Goal: Obtain resource: Download file/media

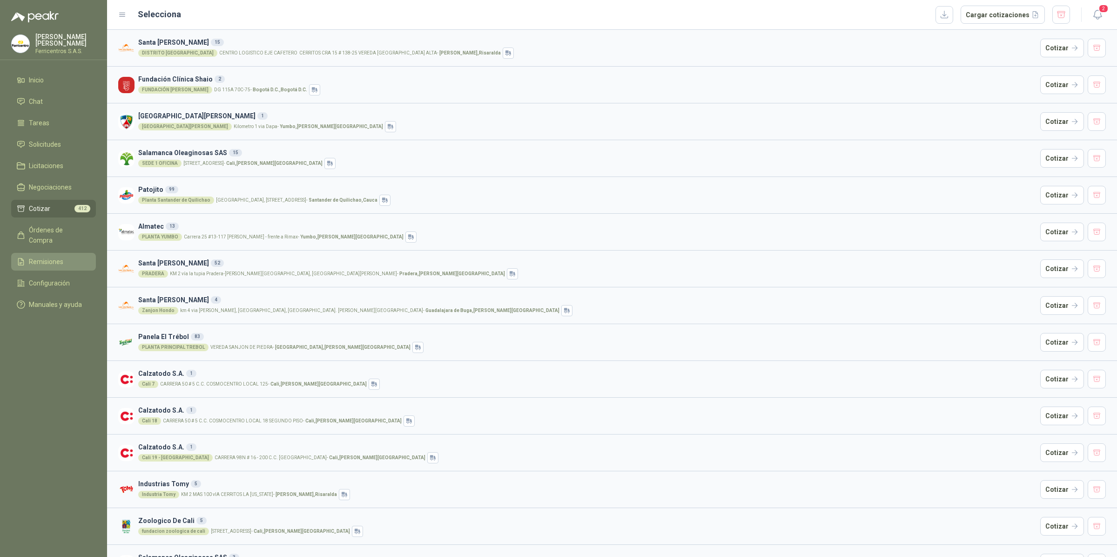
click at [30, 256] on span "Remisiones" at bounding box center [46, 261] width 34 height 10
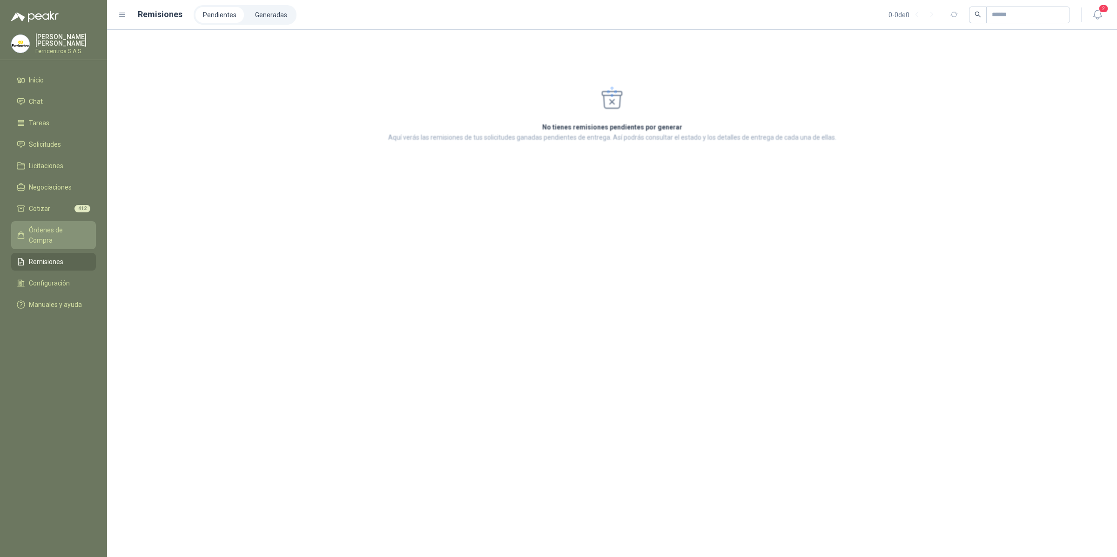
click at [29, 227] on span "Órdenes de Compra" at bounding box center [58, 235] width 58 height 20
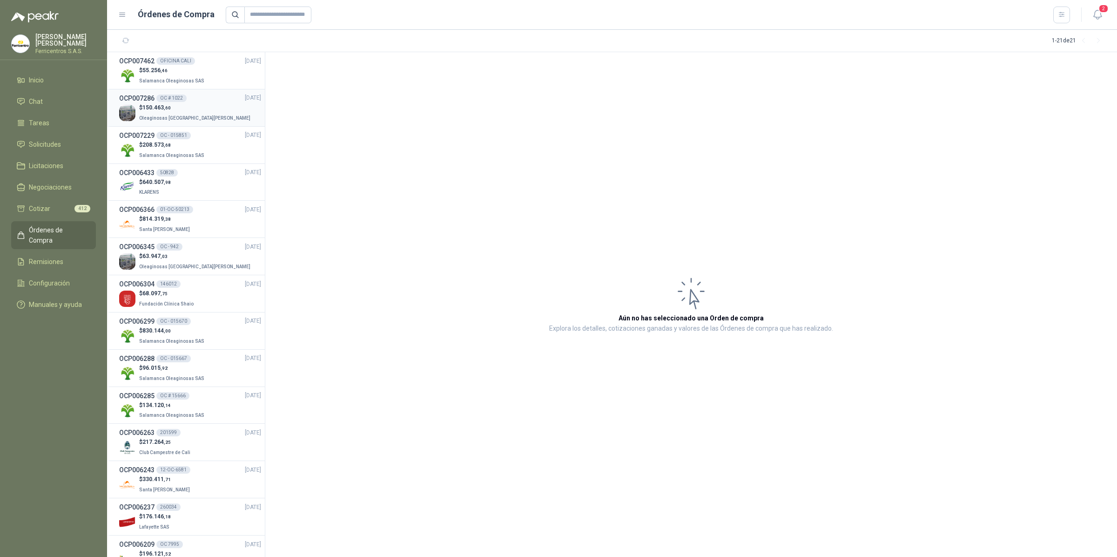
click at [164, 105] on span ",60" at bounding box center [167, 107] width 7 height 5
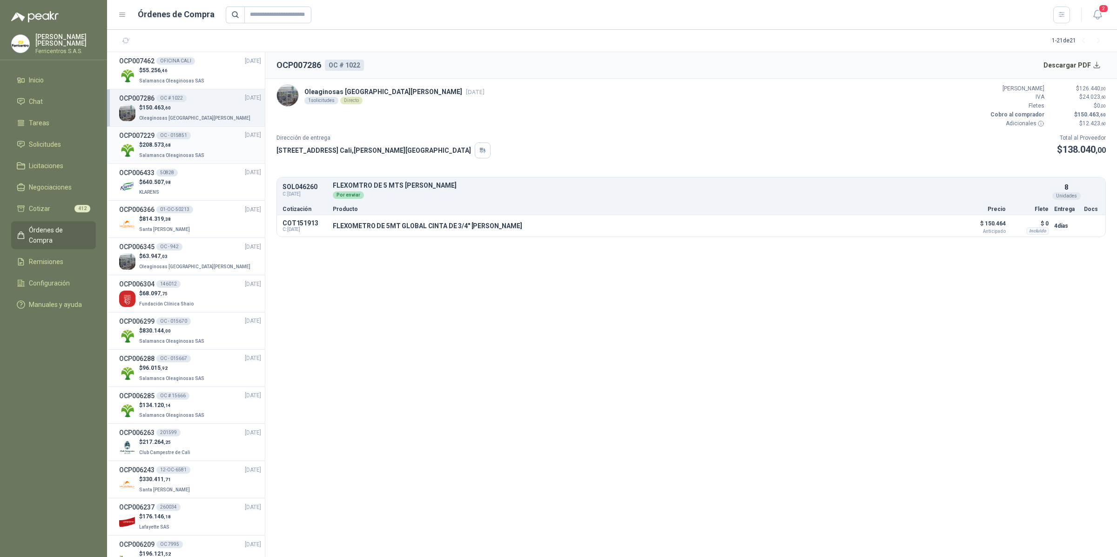
click at [164, 153] on span "Salamanca Oleaginosas SAS" at bounding box center [171, 155] width 65 height 5
click at [929, 229] on button "Detalles" at bounding box center [932, 225] width 44 height 13
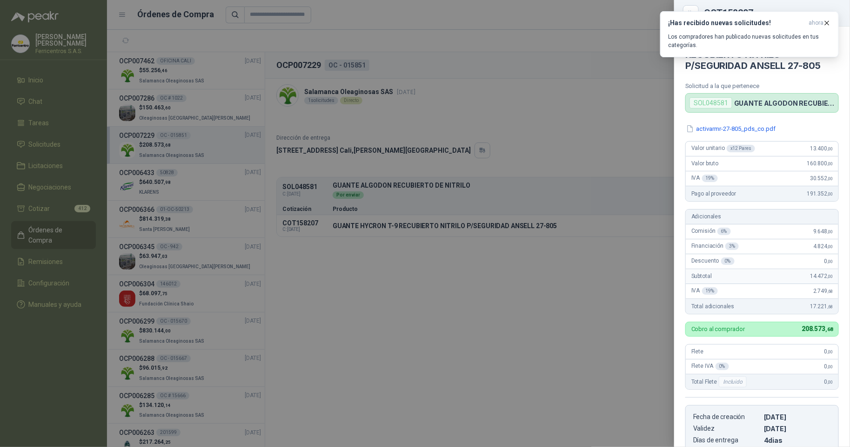
click at [494, 138] on div at bounding box center [425, 223] width 850 height 447
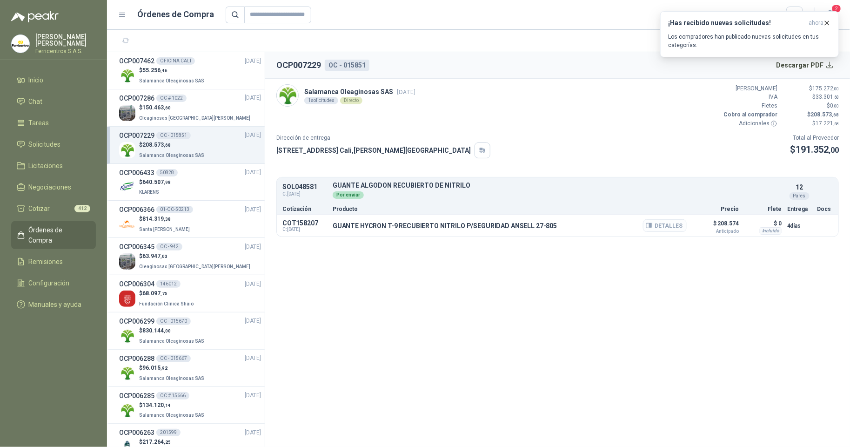
click at [674, 226] on button "Detalles" at bounding box center [665, 225] width 44 height 13
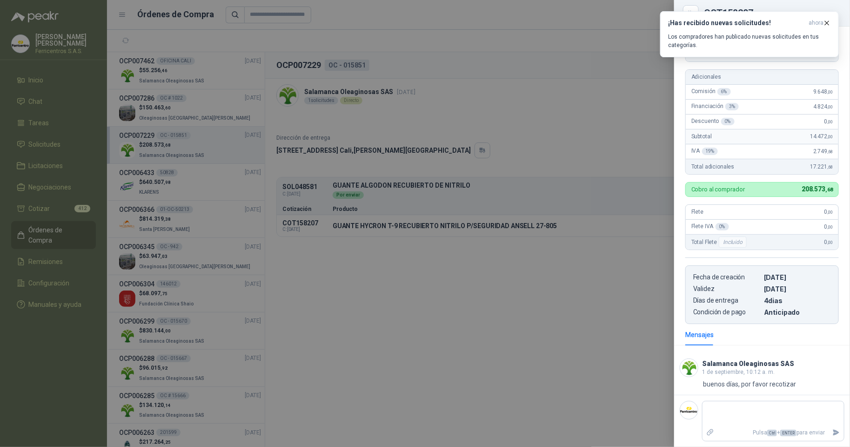
scroll to position [0, 0]
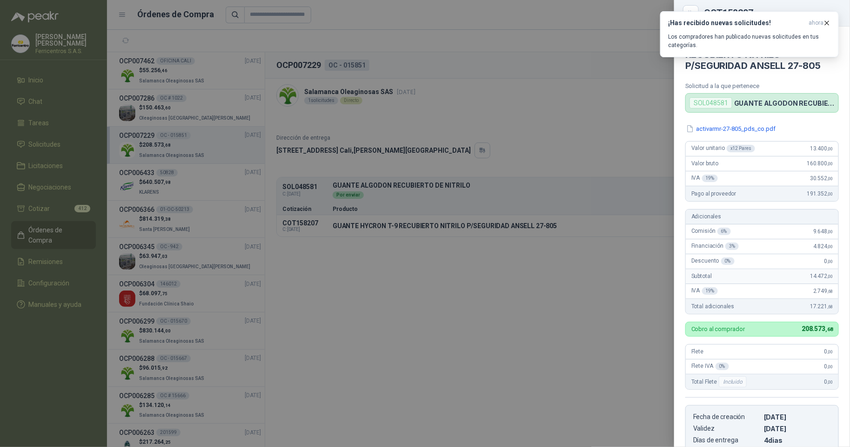
click at [550, 133] on div at bounding box center [425, 223] width 850 height 447
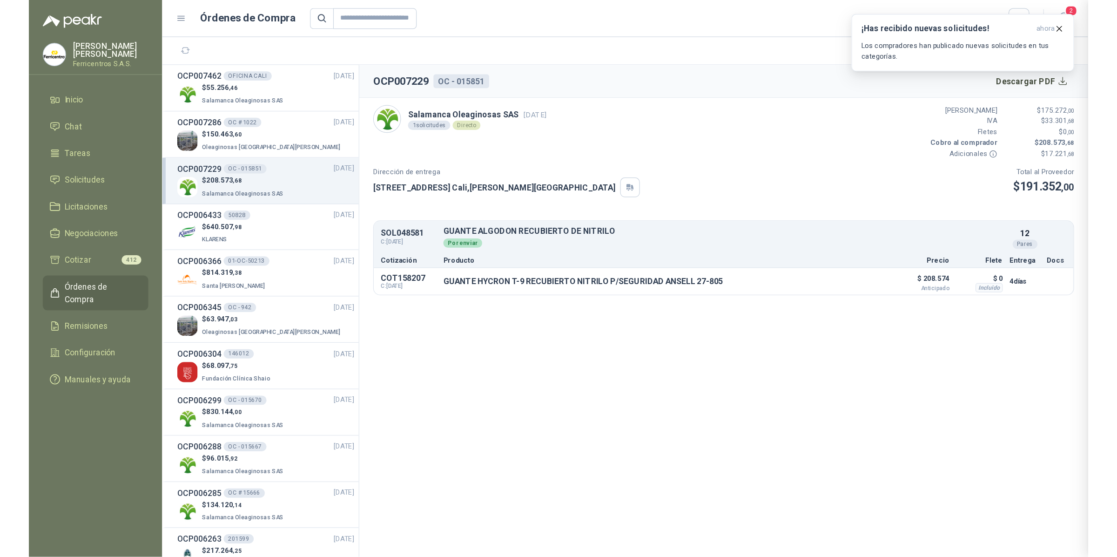
scroll to position [143, 0]
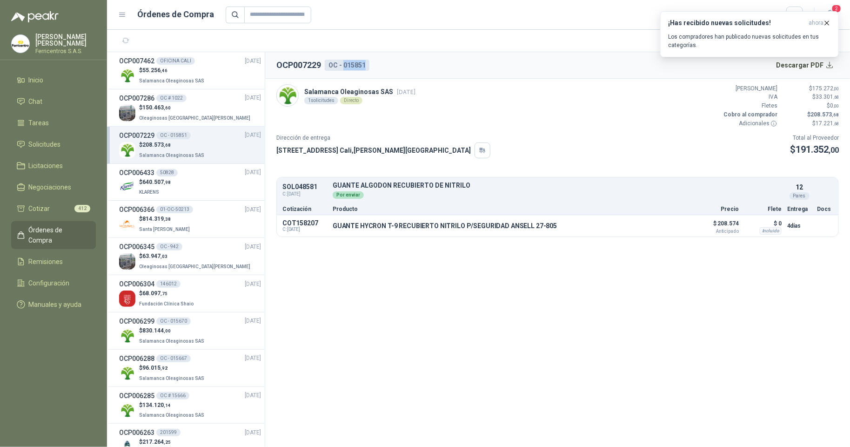
drag, startPoint x: 365, startPoint y: 62, endPoint x: 345, endPoint y: 64, distance: 20.6
click at [345, 64] on div "OC - 015851" at bounding box center [347, 65] width 45 height 11
copy div "015851"
click at [525, 101] on div "Salamanca Oleaginosas SAS [DATE] 1 solicitudes Directo Valor Bruto $ 175.272 ,0…" at bounding box center [557, 106] width 563 height 44
click at [296, 15] on input "text" at bounding box center [277, 15] width 67 height 17
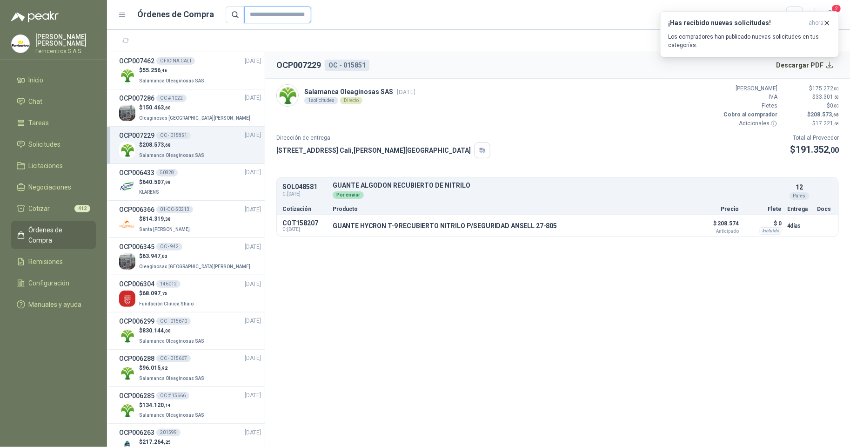
paste input "******"
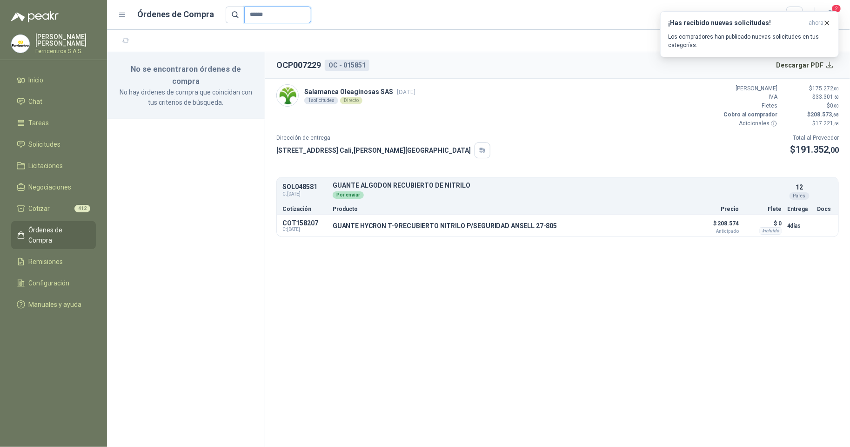
type input "******"
click at [509, 104] on div "Salamanca Oleaginosas SAS [DATE] 1 solicitudes Directo Valor Bruto $ 175.272 ,0…" at bounding box center [557, 106] width 563 height 44
click at [821, 67] on button "Descargar PDF" at bounding box center [806, 65] width 68 height 19
click at [823, 22] on icon "button" at bounding box center [827, 23] width 8 height 8
click at [59, 225] on span "Órdenes de Compra" at bounding box center [58, 235] width 58 height 20
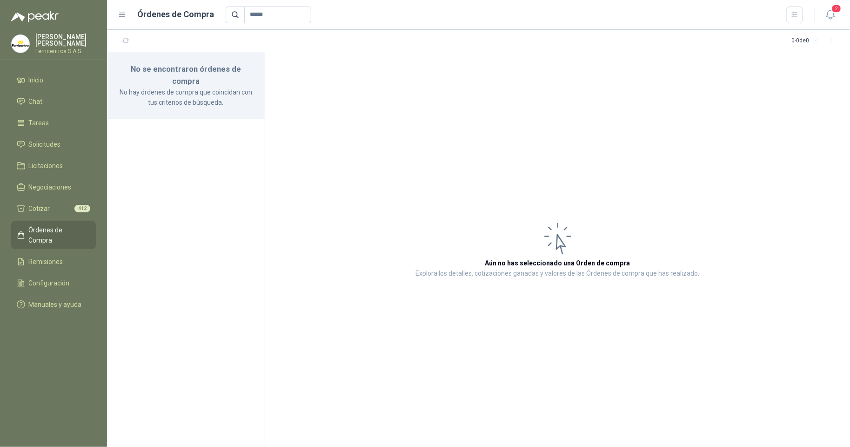
click at [54, 230] on span "Órdenes de Compra" at bounding box center [58, 235] width 58 height 20
click at [54, 119] on li "Tareas" at bounding box center [54, 123] width 74 height 10
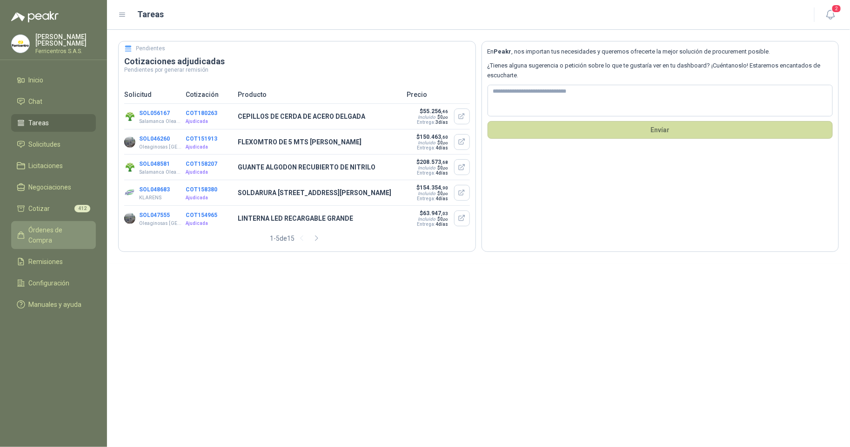
click at [55, 227] on span "Órdenes de Compra" at bounding box center [58, 235] width 58 height 20
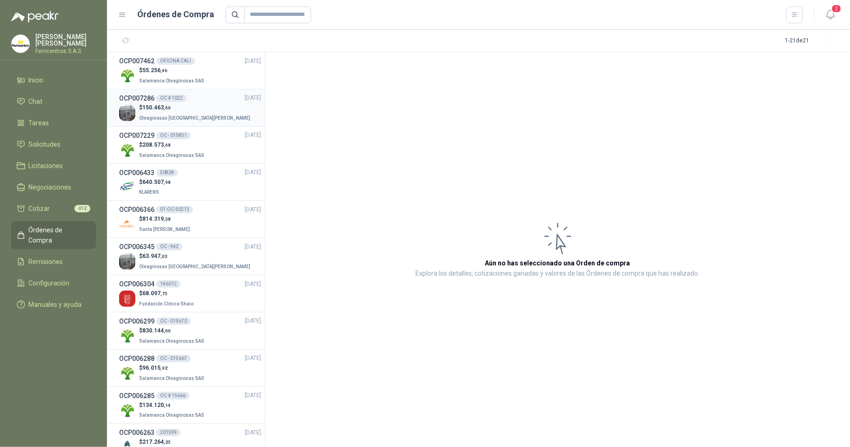
click at [143, 103] on p "$ 150.463 ,60" at bounding box center [195, 107] width 113 height 9
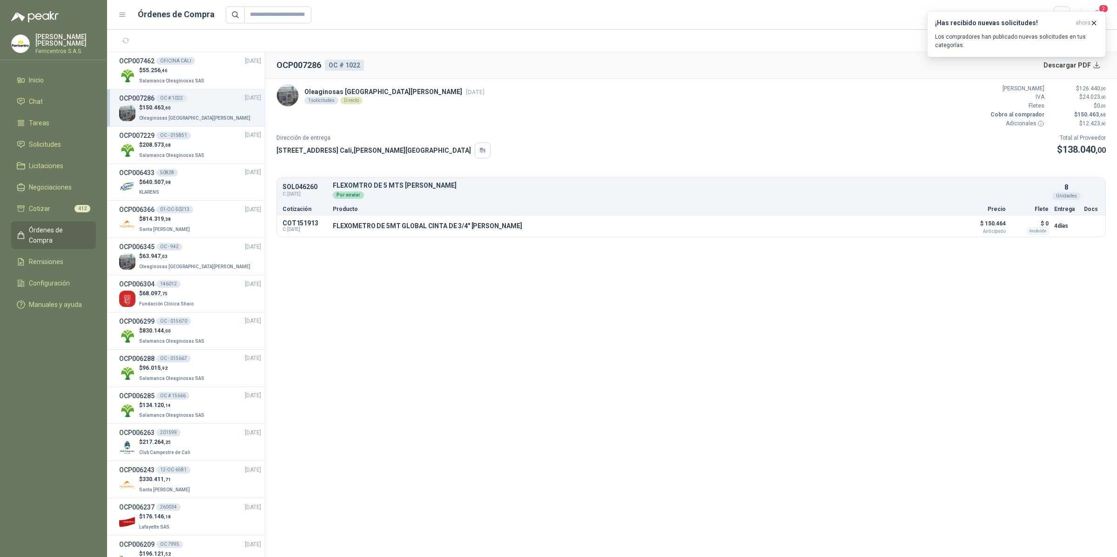
click at [179, 101] on div "OC # 1022" at bounding box center [171, 97] width 30 height 7
click at [163, 148] on p "$ 208.573 ,68" at bounding box center [172, 145] width 67 height 9
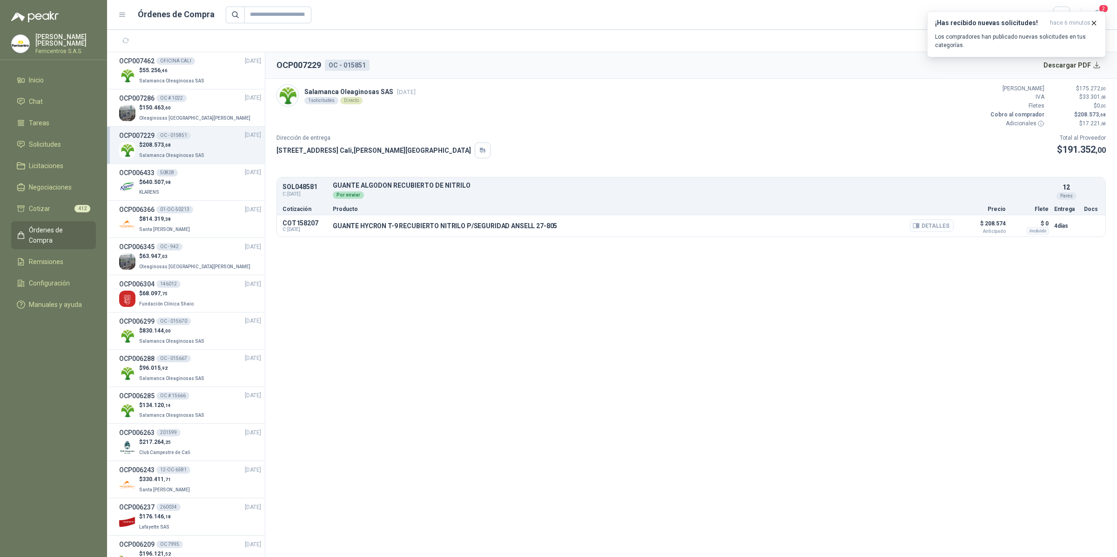
click at [921, 229] on button "Detalles" at bounding box center [932, 225] width 44 height 13
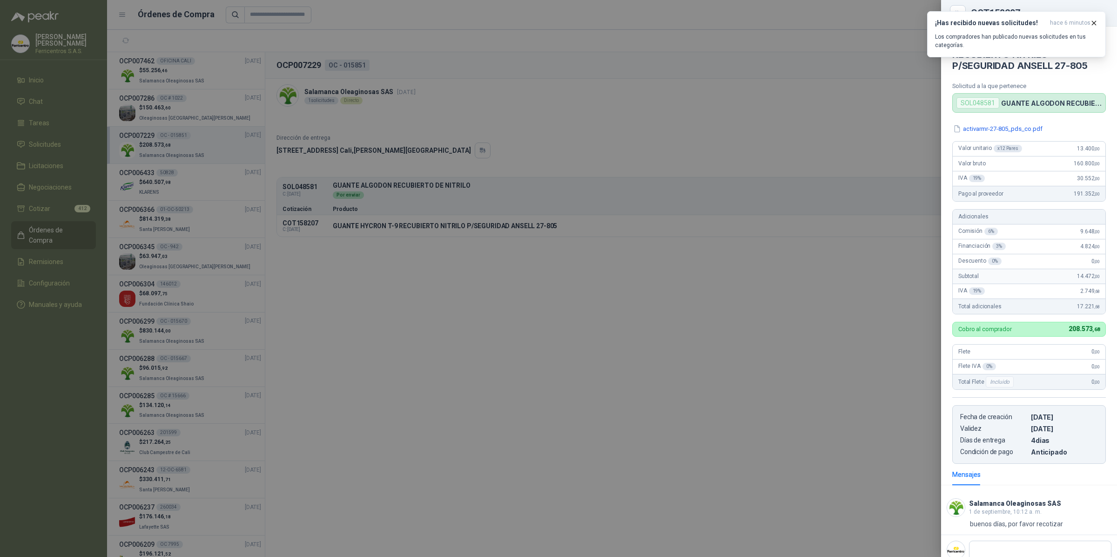
click at [183, 112] on div at bounding box center [558, 278] width 1117 height 557
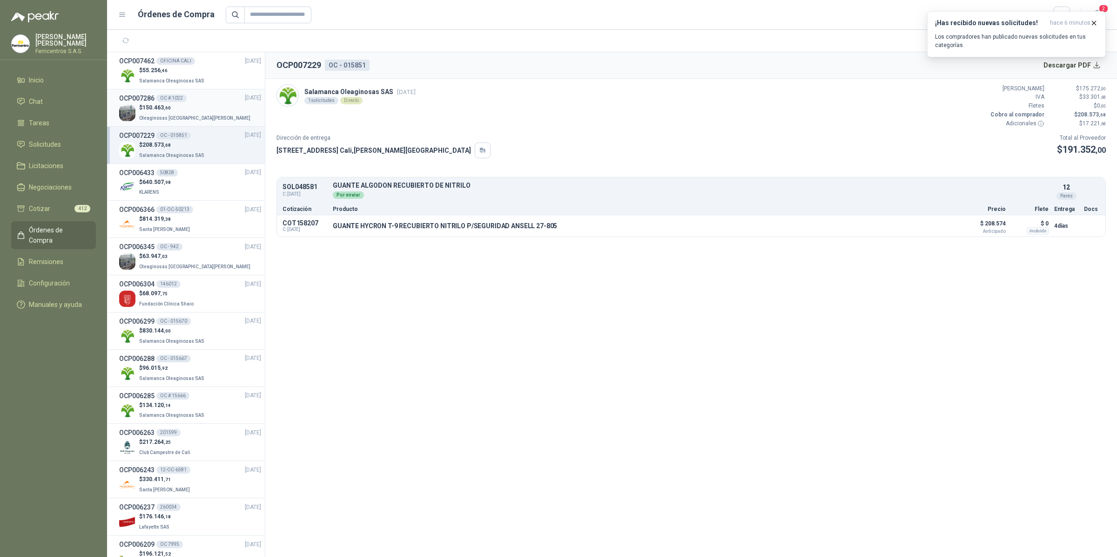
click at [175, 110] on p "$ 150.463 ,60" at bounding box center [195, 107] width 113 height 9
click at [936, 228] on button "Detalles" at bounding box center [932, 225] width 44 height 13
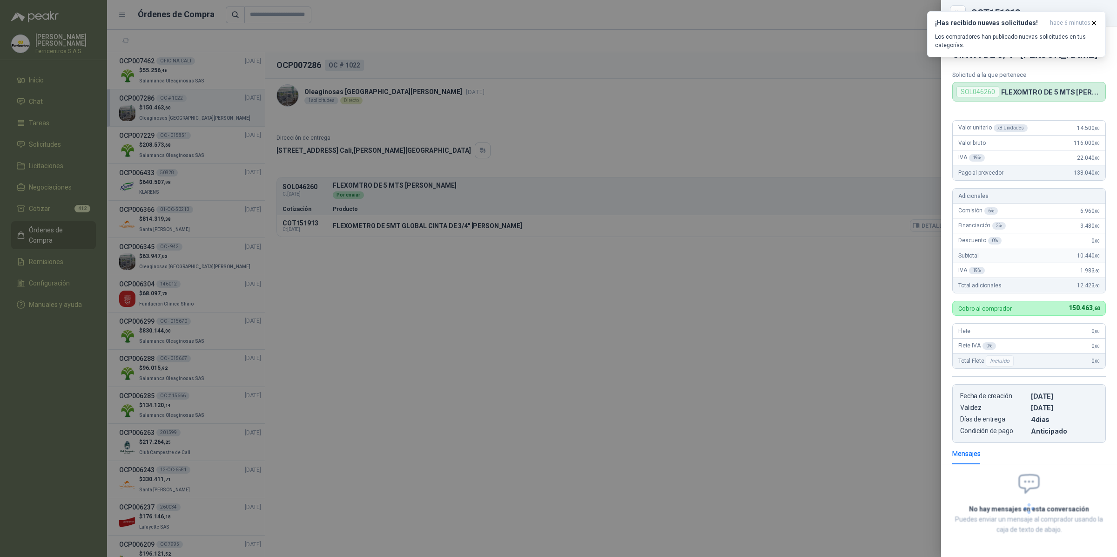
scroll to position [39, 0]
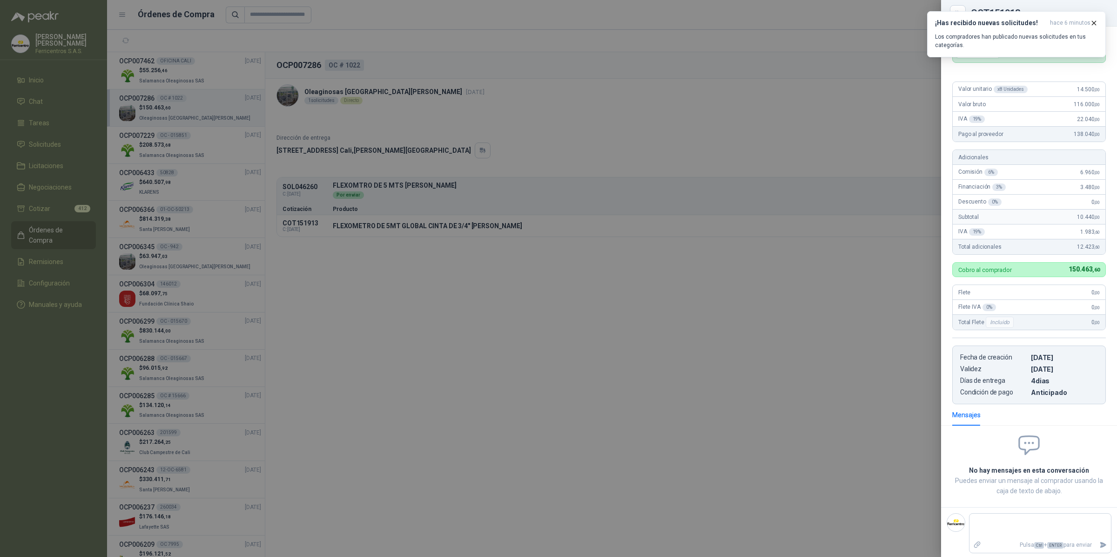
click at [206, 64] on div at bounding box center [558, 278] width 1117 height 557
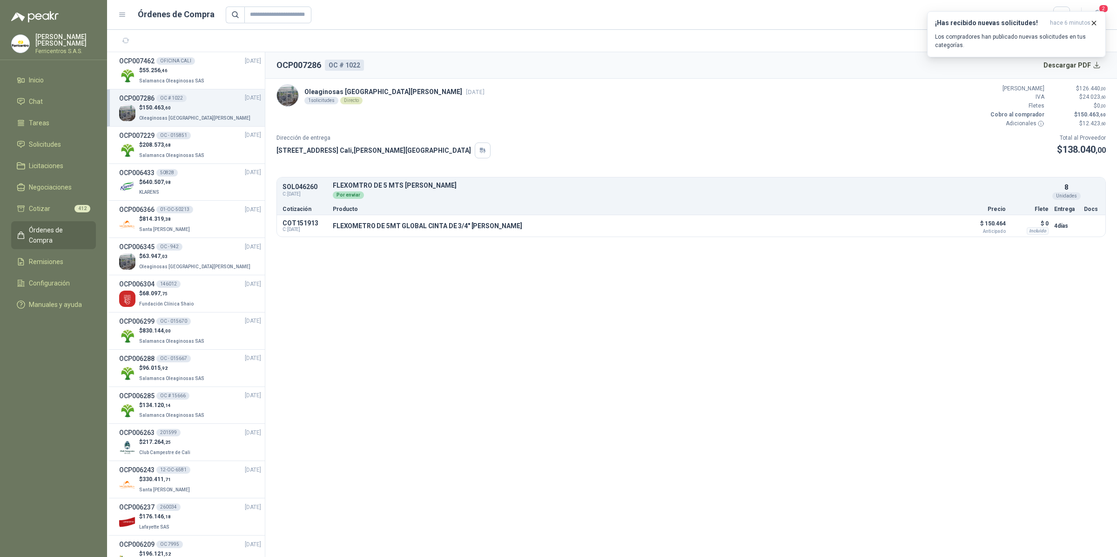
click at [206, 64] on div "OCP007462 OFICINA CALI [DATE]" at bounding box center [190, 61] width 142 height 10
click at [197, 115] on span "Oleaginosas [GEOGRAPHIC_DATA][PERSON_NAME]" at bounding box center [194, 117] width 111 height 5
click at [1091, 22] on icon "button" at bounding box center [1094, 23] width 8 height 8
click at [934, 230] on button "Detalles" at bounding box center [932, 225] width 44 height 13
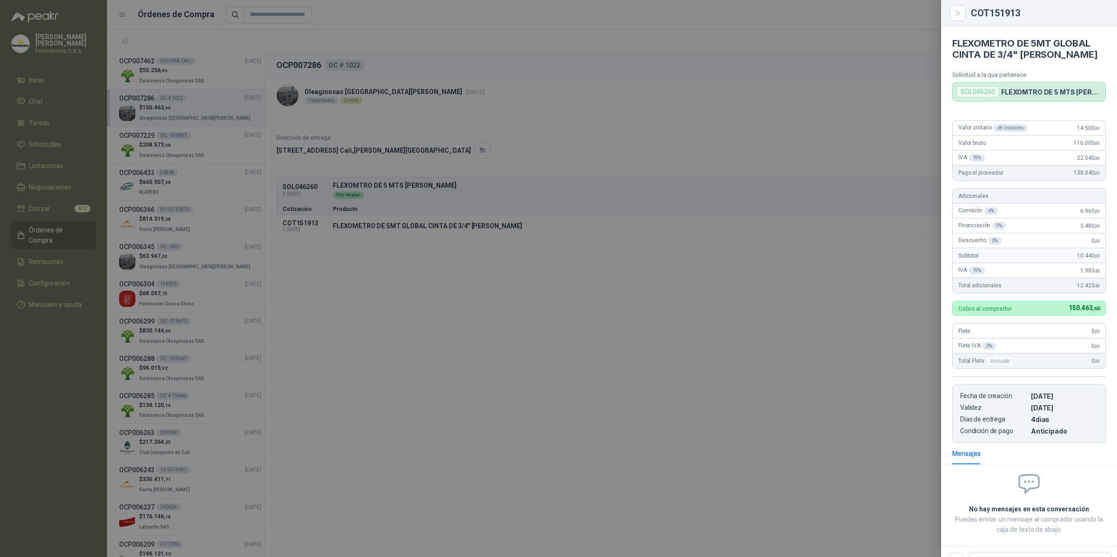
scroll to position [39, 0]
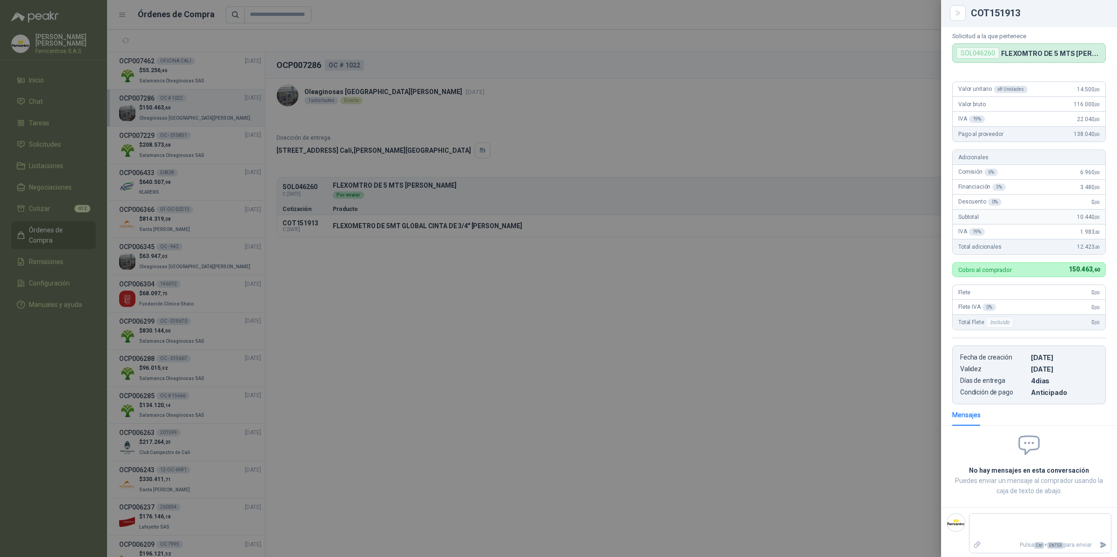
click at [369, 222] on div at bounding box center [558, 278] width 1117 height 557
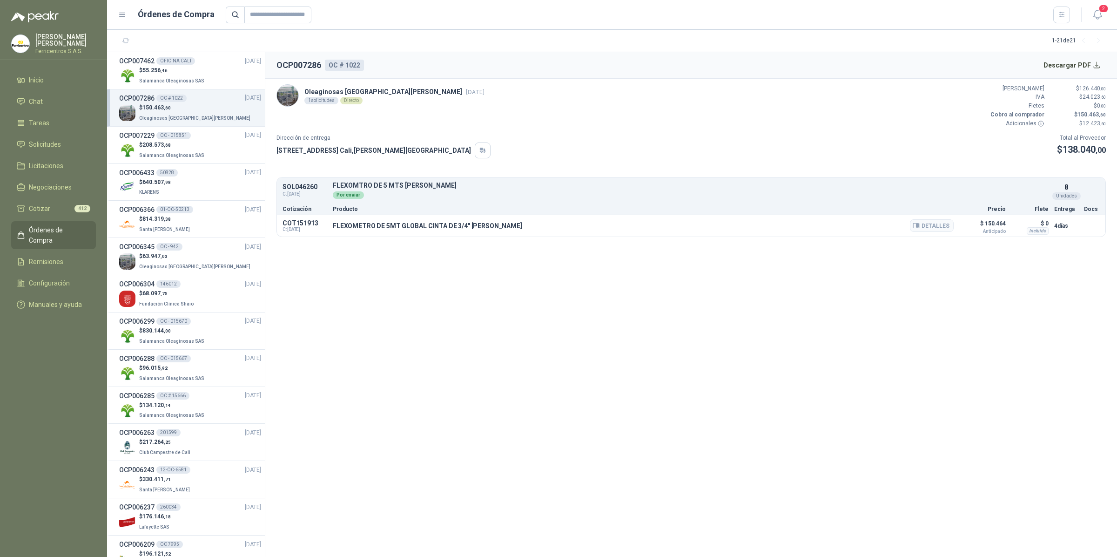
drag, startPoint x: 326, startPoint y: 227, endPoint x: 495, endPoint y: 227, distance: 168.9
click at [495, 227] on div "COT151913 C: [DATE] FLEXOMETRO DE 5MT GLOBAL CINTA DE 3/4" [PERSON_NAME] Detall…" at bounding box center [691, 225] width 828 height 21
copy div "FLEXOMETRO DE 5MT GLOBAL CINTA DE 3/4" [PERSON_NAME]"
click at [948, 224] on button "Detalles" at bounding box center [932, 225] width 44 height 13
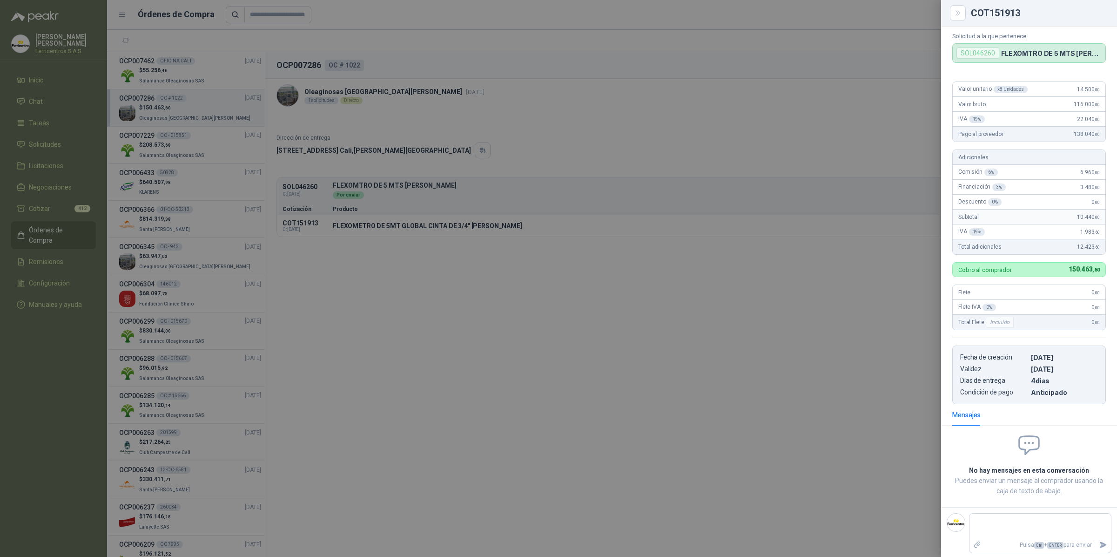
drag, startPoint x: 571, startPoint y: 137, endPoint x: 473, endPoint y: 136, distance: 98.2
click at [571, 137] on div at bounding box center [558, 278] width 1117 height 557
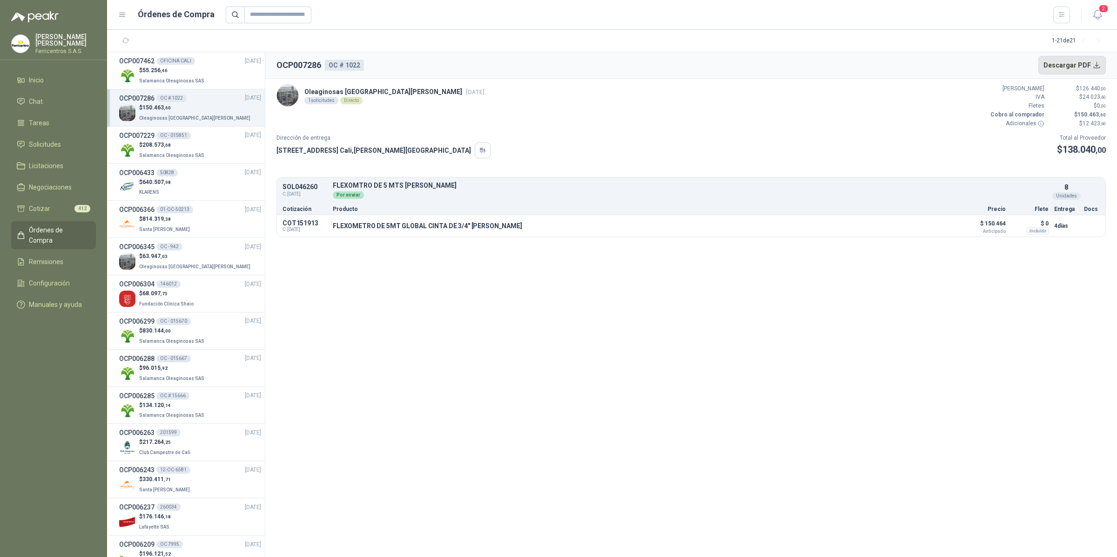
click at [1079, 59] on button "Descargar PDF" at bounding box center [1072, 65] width 68 height 19
click at [914, 222] on button "Detalles" at bounding box center [932, 225] width 44 height 13
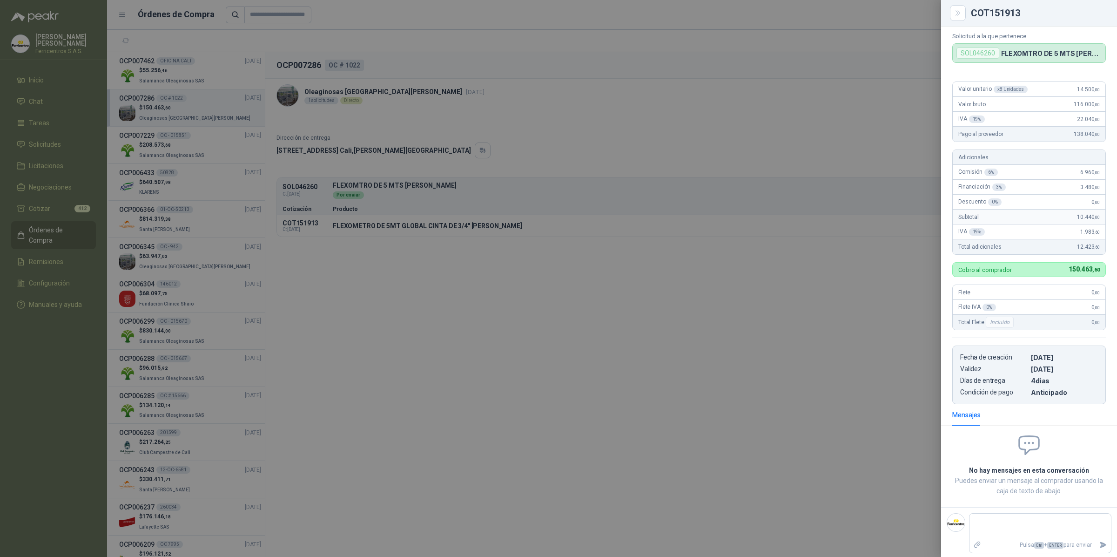
click at [609, 164] on div at bounding box center [558, 278] width 1117 height 557
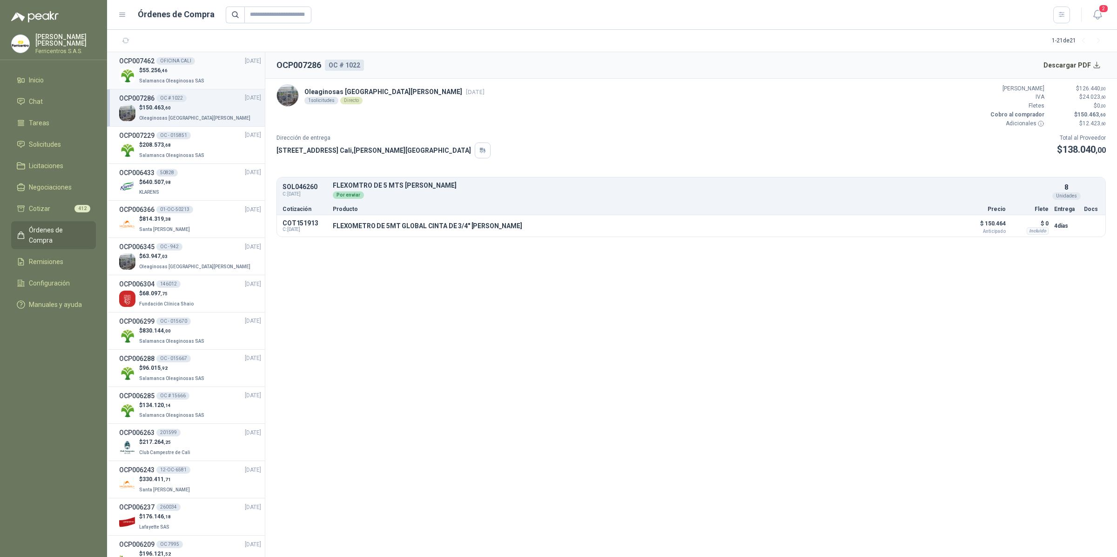
click at [183, 75] on p "Salamanca Oleaginosas SAS" at bounding box center [172, 80] width 67 height 10
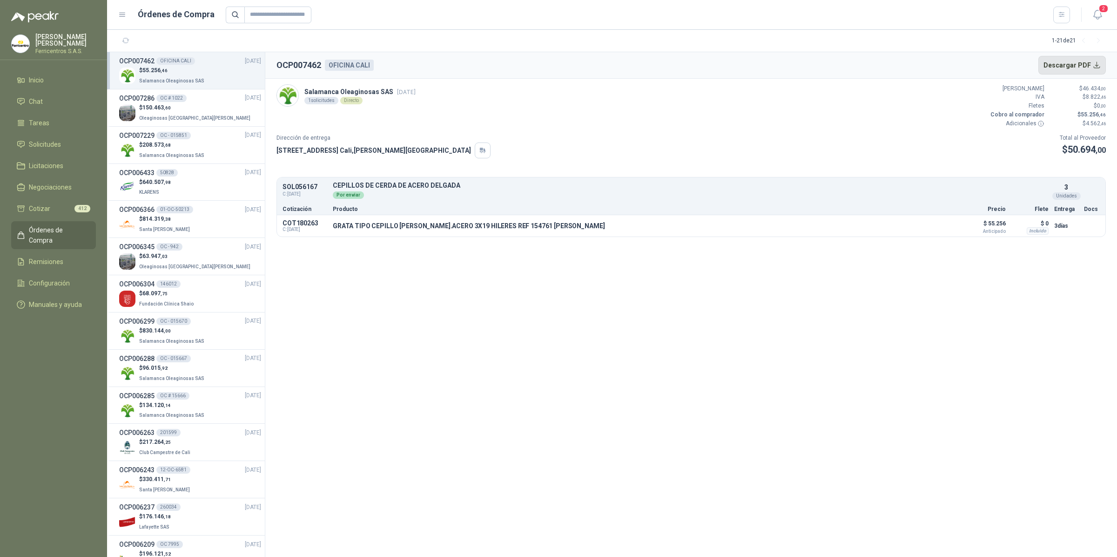
click at [1076, 70] on button "Descargar PDF" at bounding box center [1072, 65] width 68 height 19
click at [917, 222] on icon "button" at bounding box center [916, 225] width 7 height 7
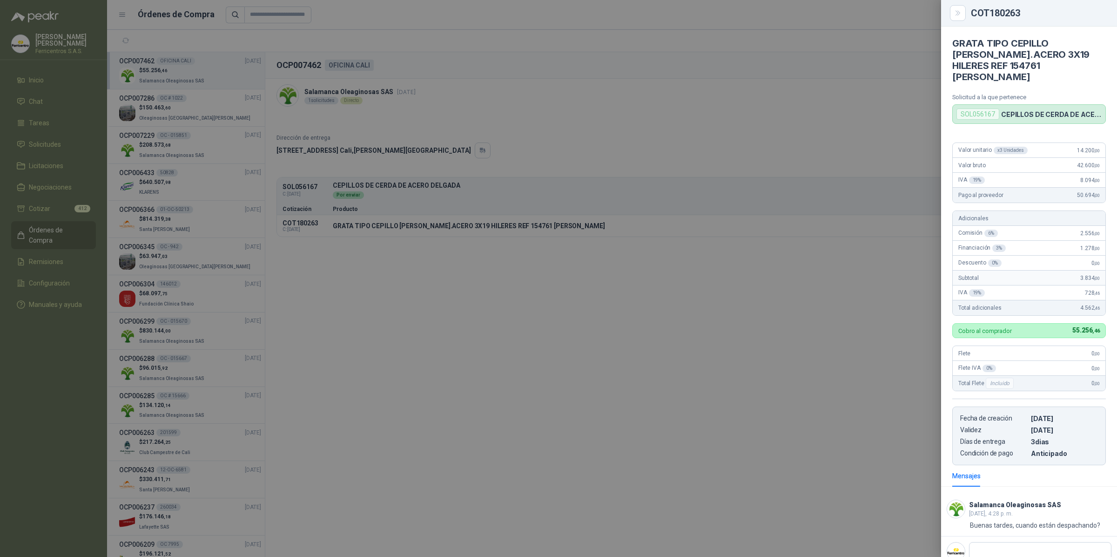
click at [853, 152] on div at bounding box center [558, 278] width 1117 height 557
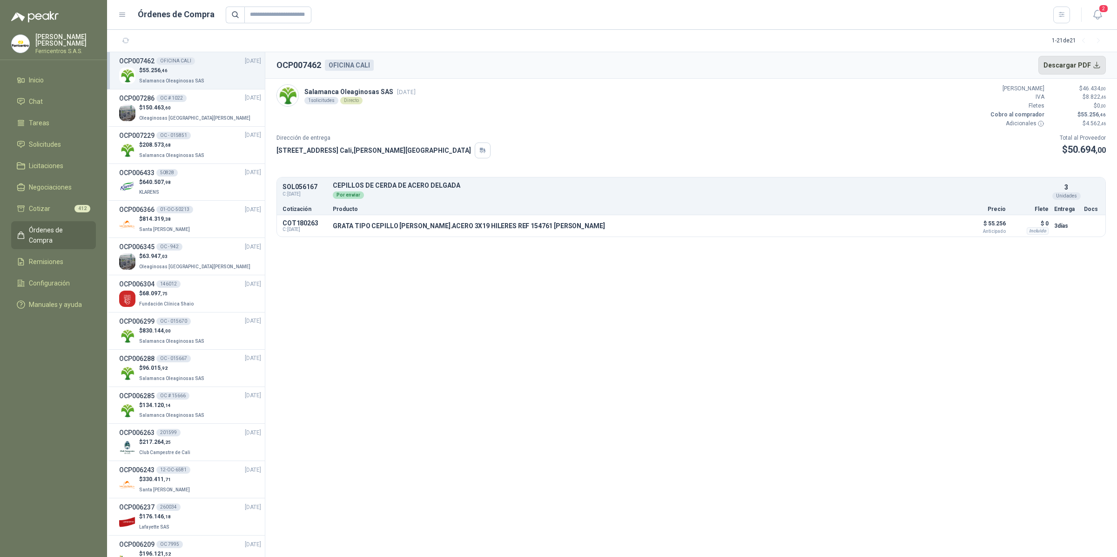
click at [1101, 63] on button "Descargar PDF" at bounding box center [1072, 65] width 68 height 19
click at [197, 213] on div "OCP006366 01-OC-50213 [DATE]" at bounding box center [190, 209] width 142 height 10
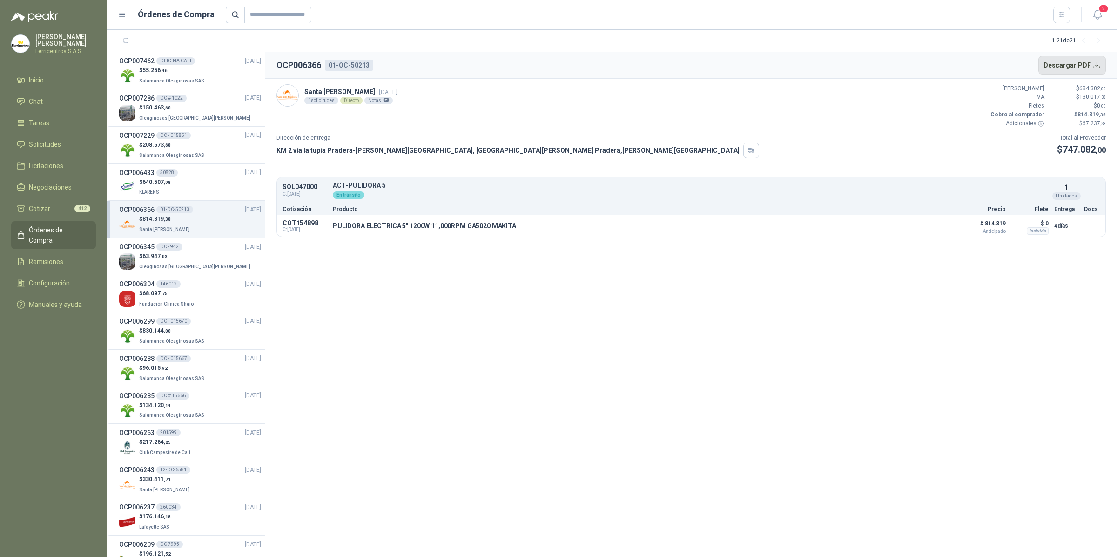
click at [1059, 66] on button "Descargar PDF" at bounding box center [1072, 65] width 68 height 19
click at [42, 203] on span "Cotizar" at bounding box center [39, 208] width 21 height 10
